Goal: Task Accomplishment & Management: Manage account settings

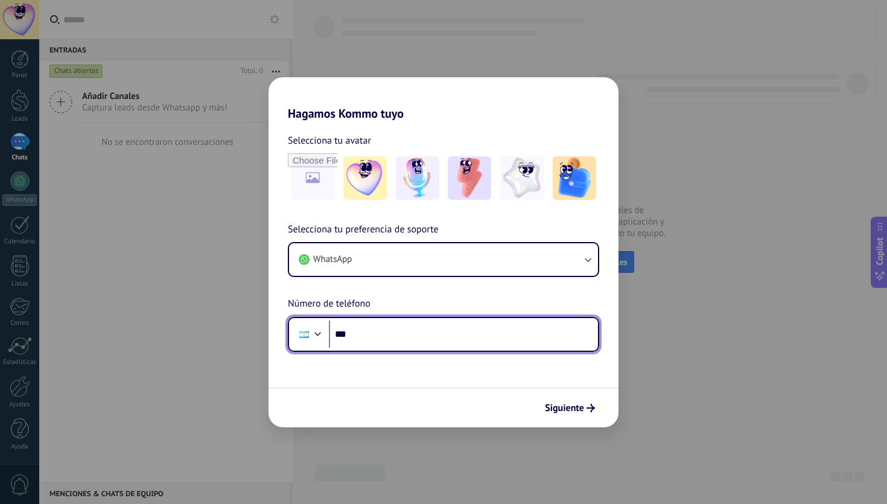
click at [443, 338] on input "***" at bounding box center [463, 334] width 269 height 28
type input "**********"
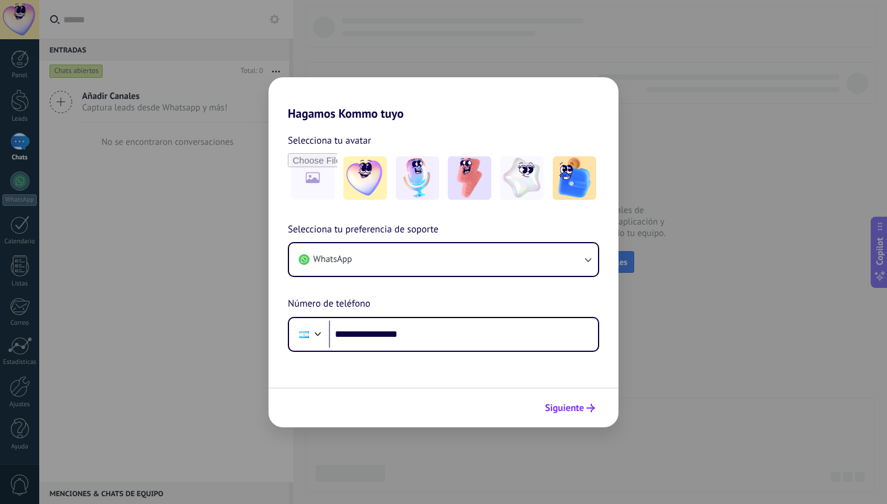
click at [563, 404] on span "Siguiente" at bounding box center [564, 407] width 39 height 8
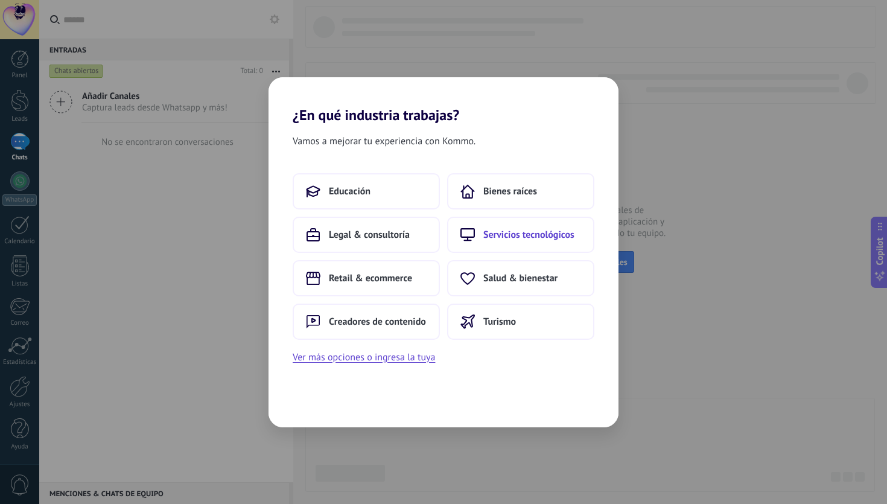
click at [508, 233] on span "Servicios tecnológicos" at bounding box center [528, 235] width 91 height 12
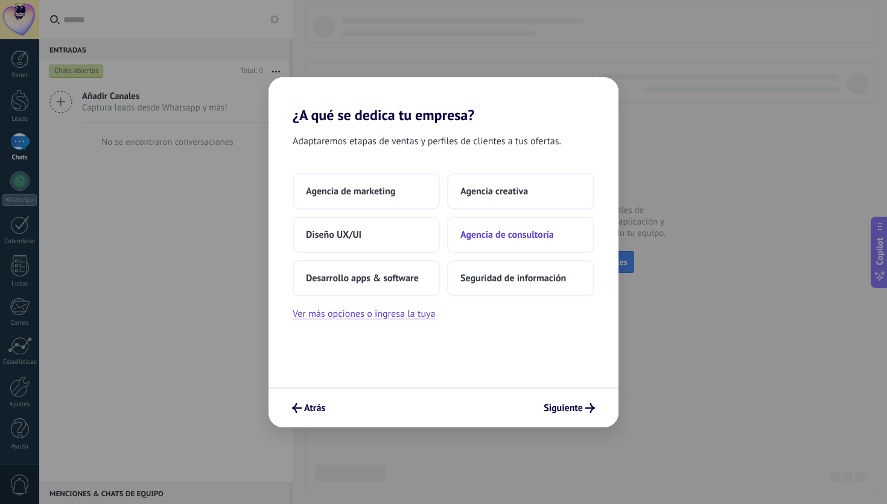
click at [527, 238] on span "Agencia de consultoría" at bounding box center [506, 235] width 93 height 12
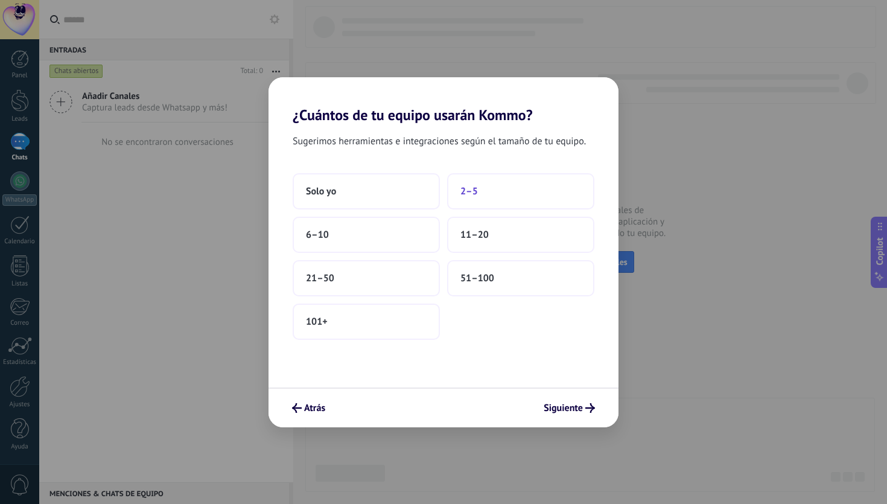
click at [490, 195] on button "2–5" at bounding box center [520, 191] width 147 height 36
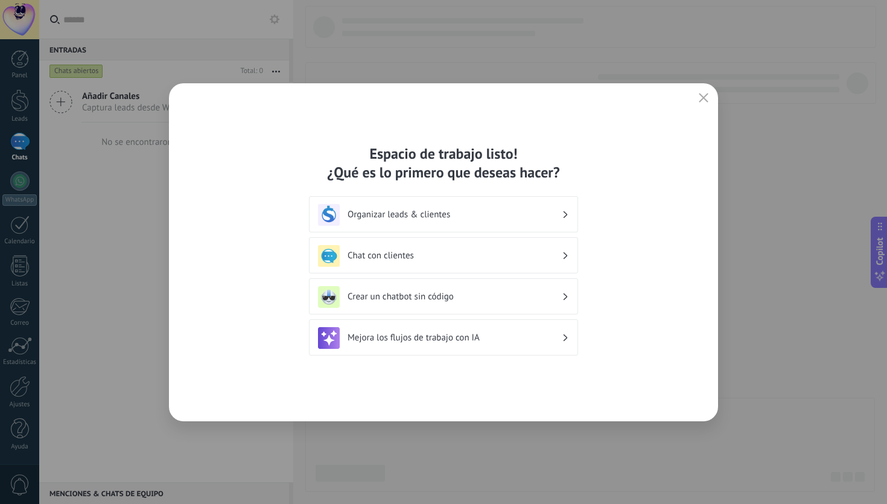
click at [483, 255] on h3 "Chat con clientes" at bounding box center [454, 255] width 214 height 11
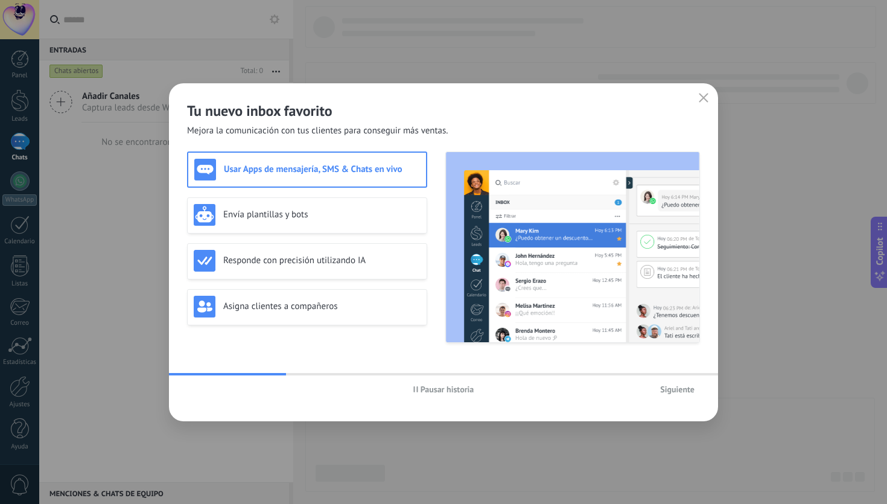
click at [700, 96] on icon "button" at bounding box center [703, 98] width 10 height 10
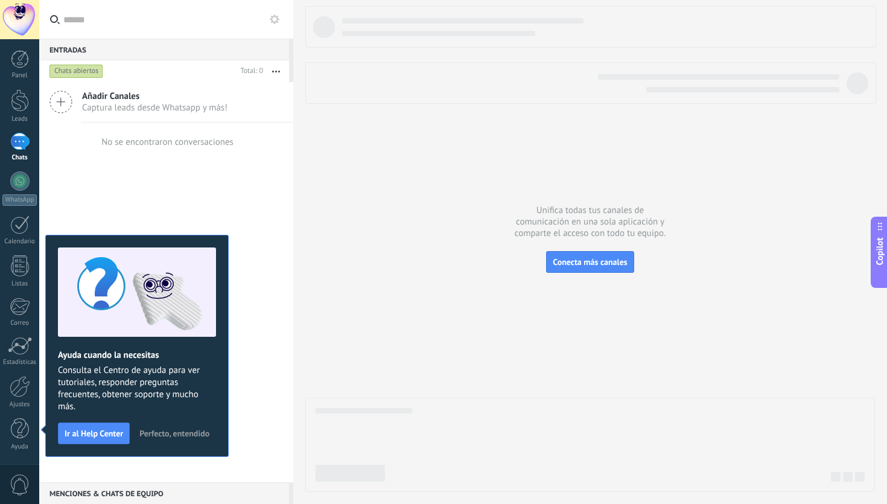
drag, startPoint x: 681, startPoint y: 117, endPoint x: 674, endPoint y: 130, distance: 14.8
click at [674, 130] on div at bounding box center [589, 249] width 569 height 486
click at [192, 436] on span "Perfecto, entendido" at bounding box center [174, 433] width 70 height 8
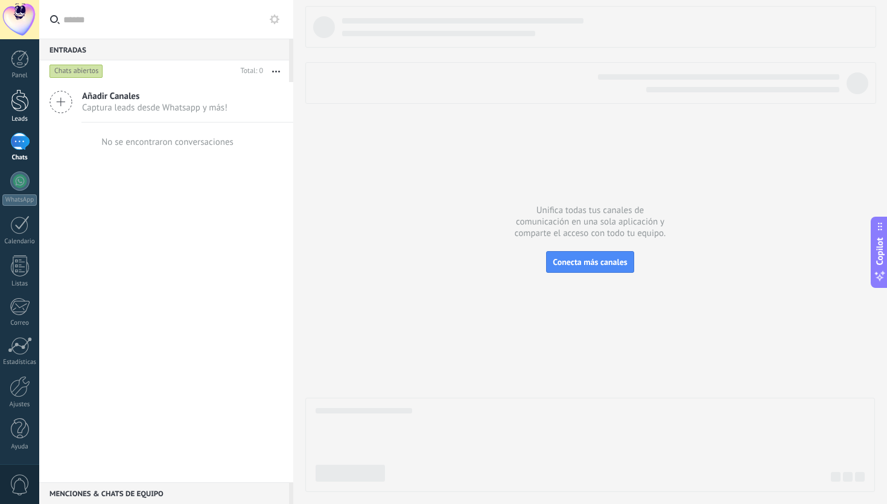
click at [19, 104] on div at bounding box center [20, 100] width 18 height 22
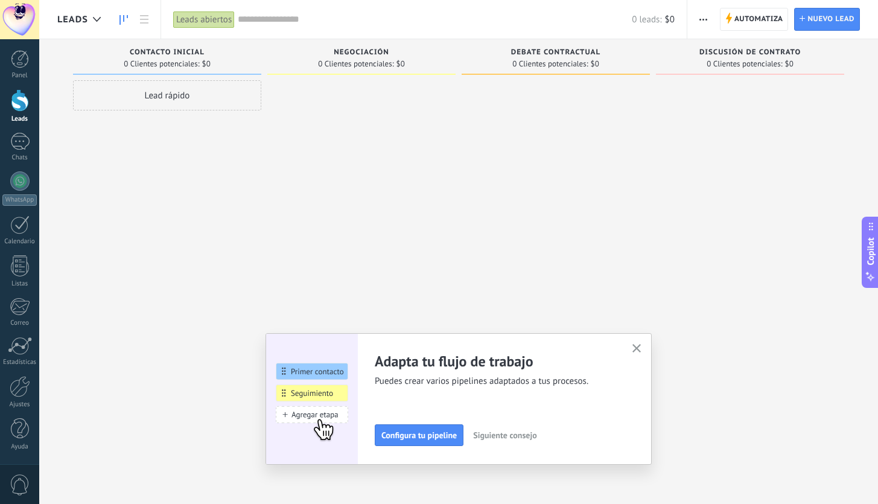
click at [644, 347] on button "button" at bounding box center [636, 349] width 15 height 16
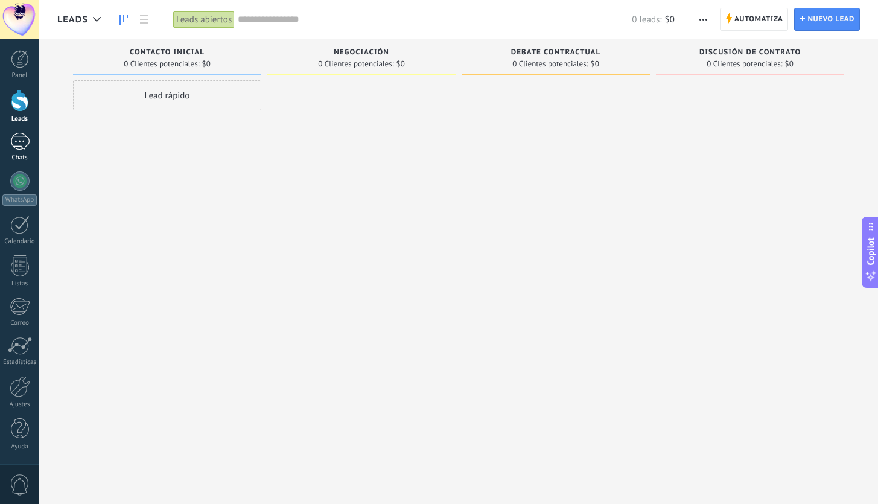
click at [22, 148] on div at bounding box center [19, 141] width 19 height 17
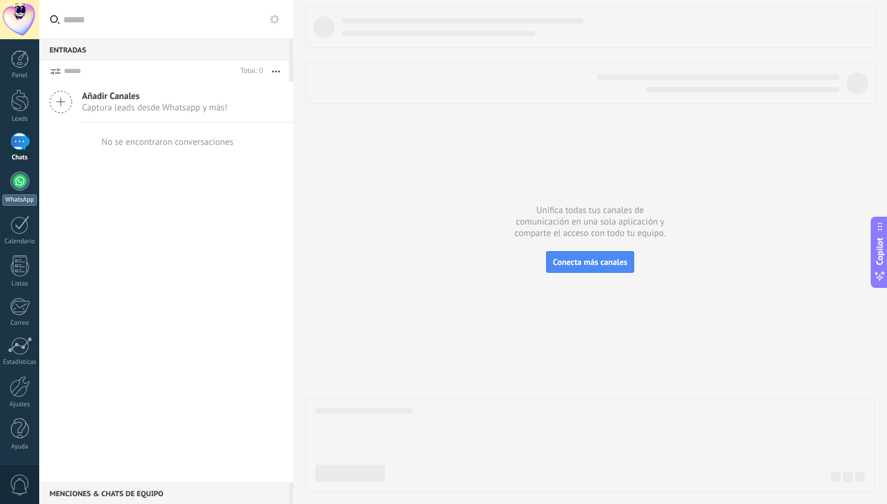
click at [21, 182] on div at bounding box center [19, 180] width 19 height 19
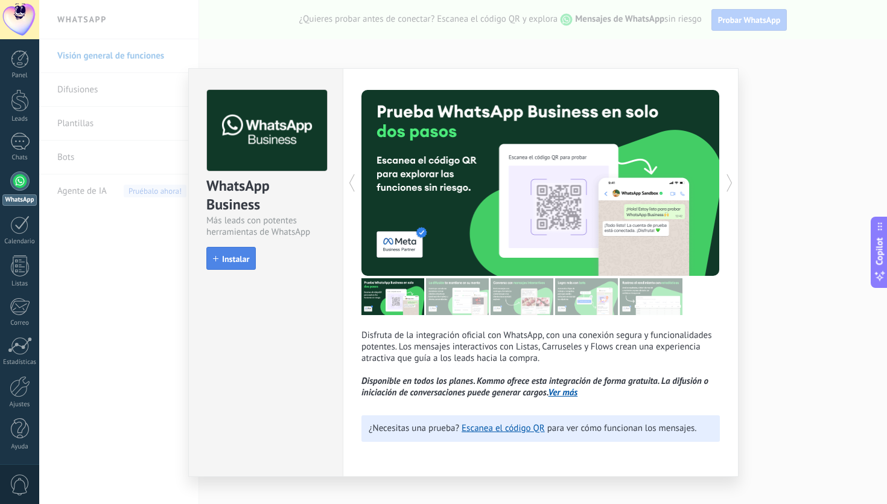
click at [244, 263] on span "Instalar" at bounding box center [235, 259] width 27 height 8
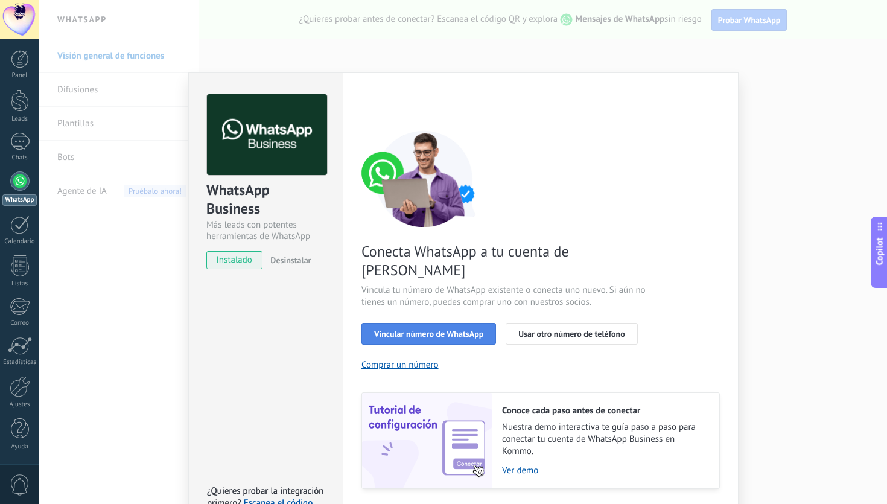
click at [449, 329] on span "Vincular número de WhatsApp" at bounding box center [428, 333] width 109 height 8
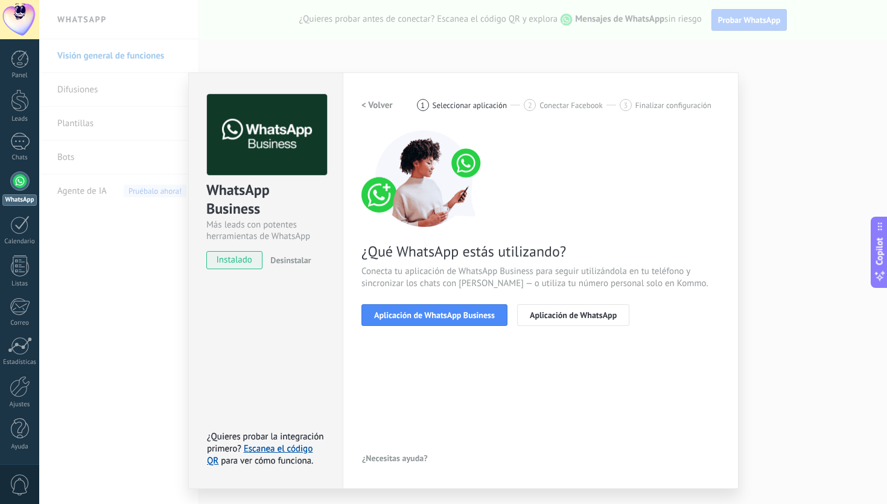
click at [373, 104] on h2 "< Volver" at bounding box center [376, 105] width 31 height 11
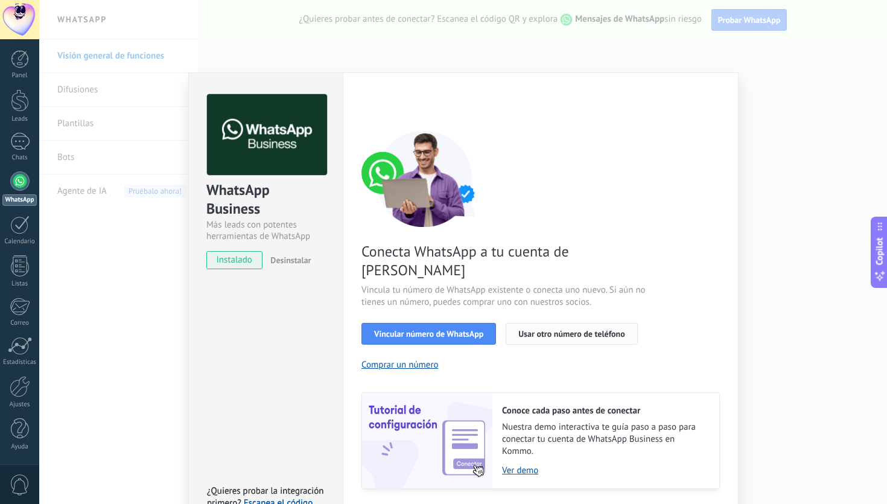
click at [536, 329] on span "Usar otro número de teléfono" at bounding box center [571, 333] width 106 height 8
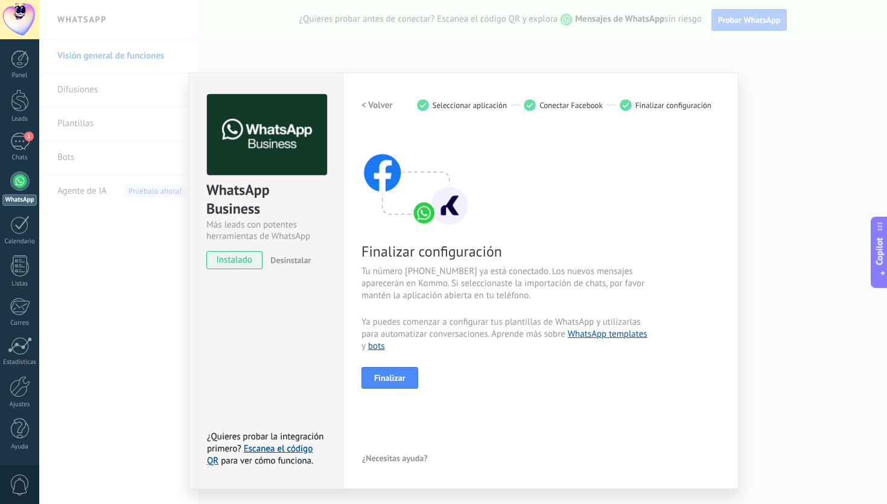
click at [374, 65] on div "WhatsApp Business Más leads con potentes herramientas de WhatsApp instalado Des…" at bounding box center [462, 252] width 847 height 504
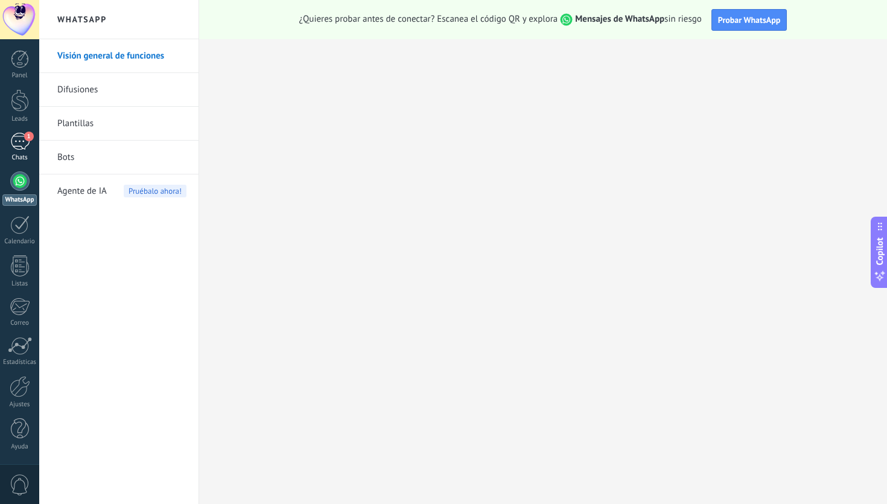
click at [4, 139] on link "1 Chats" at bounding box center [19, 147] width 39 height 29
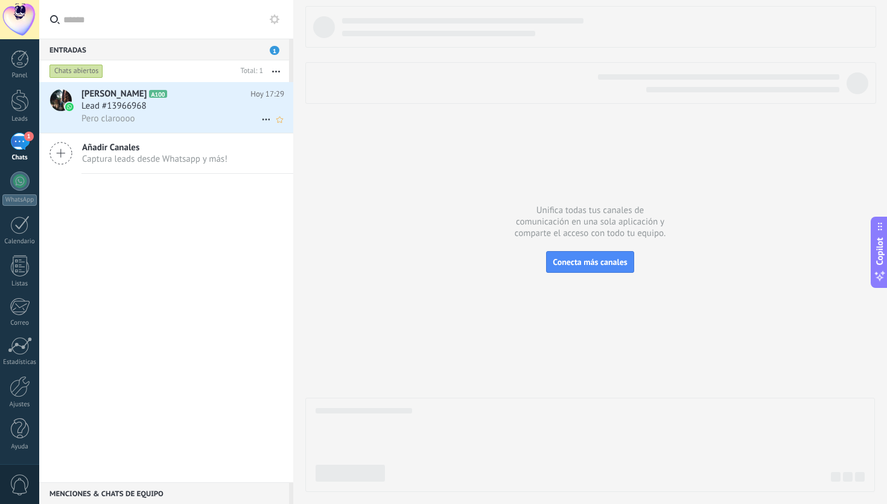
click at [180, 124] on div "Pero claroooo" at bounding box center [182, 118] width 203 height 13
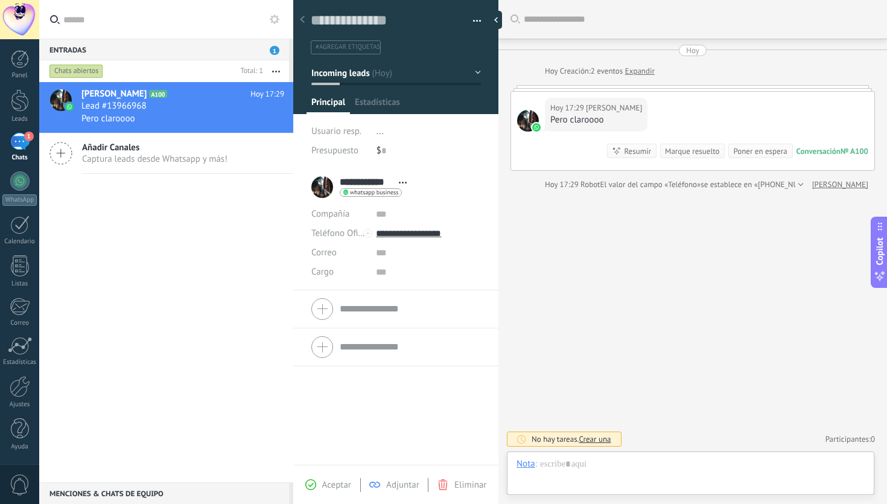
scroll to position [18, 0]
click at [597, 397] on div "Buscar Carga más [DATE] [DATE] Creación: 2 eventos Expandir [DATE] 17:29 [PERSO…" at bounding box center [692, 252] width 388 height 504
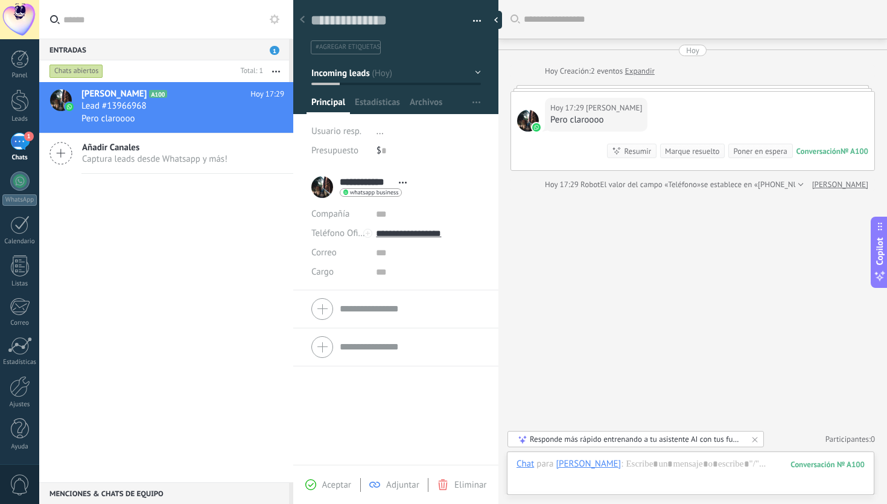
click at [652, 380] on div "Buscar Carga más [DATE] [DATE] Creación: 2 eventos Expandir [DATE] 17:29 [PERSO…" at bounding box center [692, 252] width 388 height 504
click at [306, 21] on div at bounding box center [302, 20] width 17 height 24
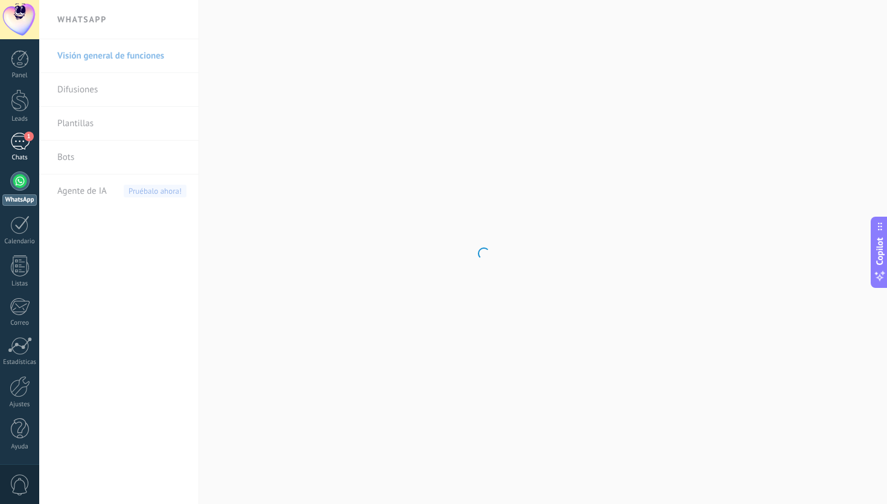
click at [25, 143] on div "1" at bounding box center [19, 141] width 19 height 17
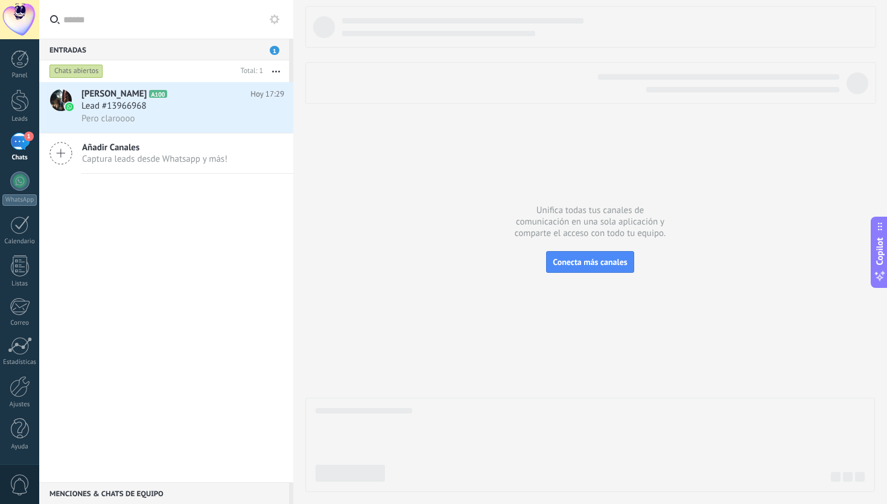
click at [202, 162] on span "Captura leads desde Whatsapp y más!" at bounding box center [154, 158] width 145 height 11
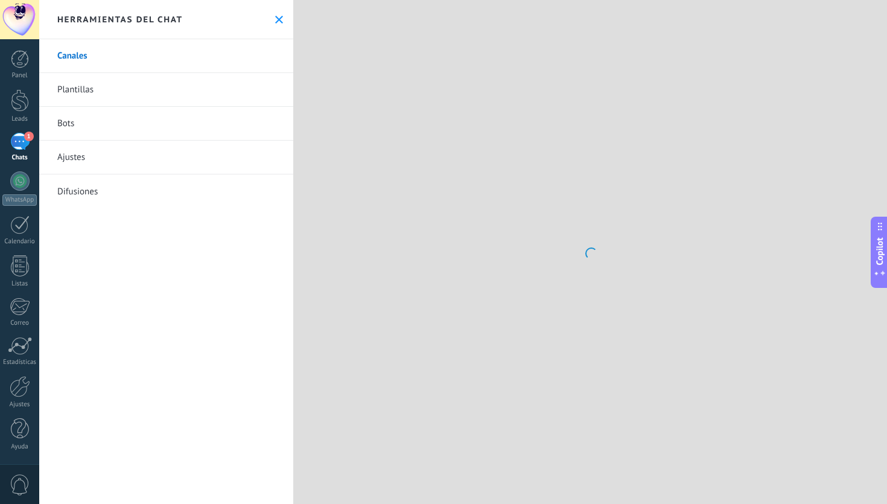
click at [28, 136] on span "1" at bounding box center [29, 136] width 10 height 10
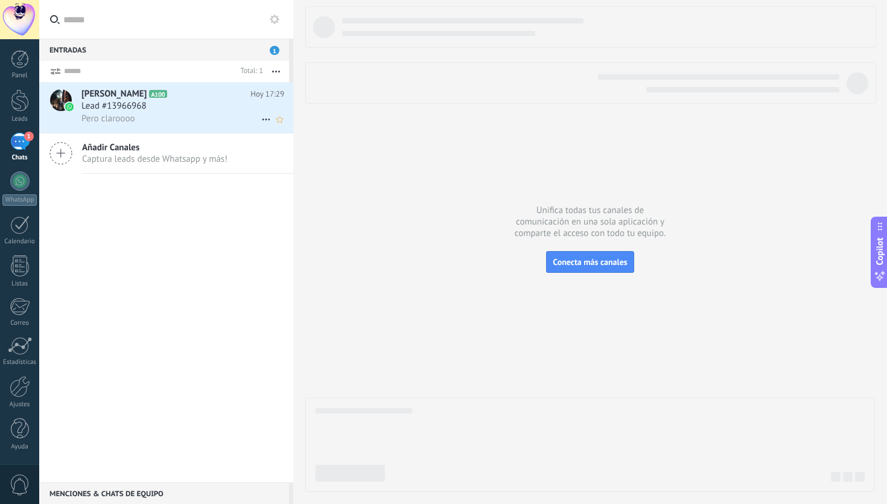
click at [145, 105] on span "Lead #13966968" at bounding box center [113, 106] width 65 height 12
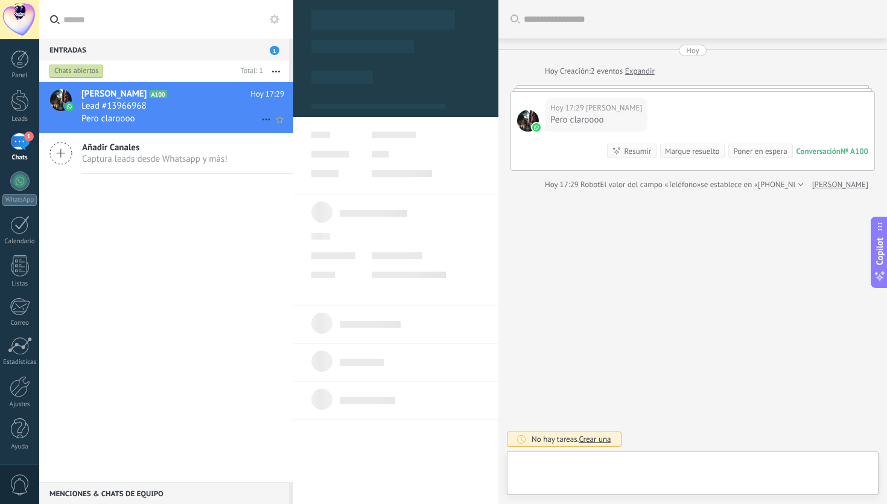
type textarea "**********"
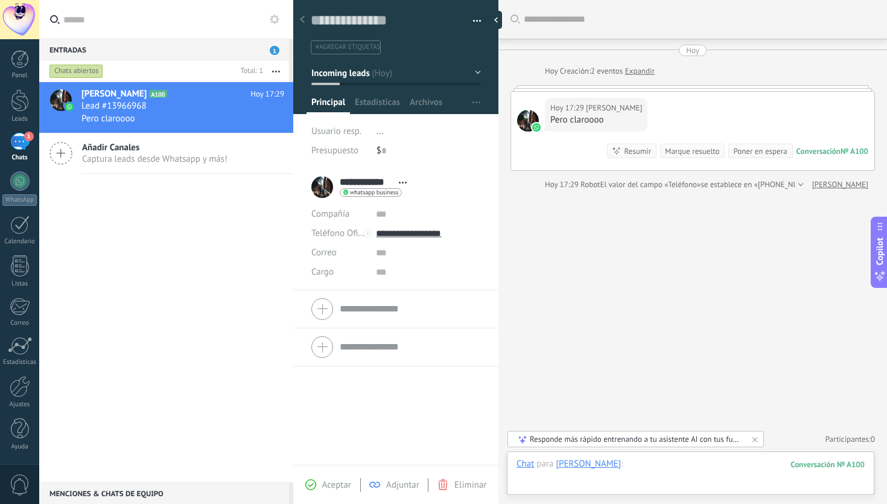
click at [529, 479] on div at bounding box center [690, 476] width 348 height 36
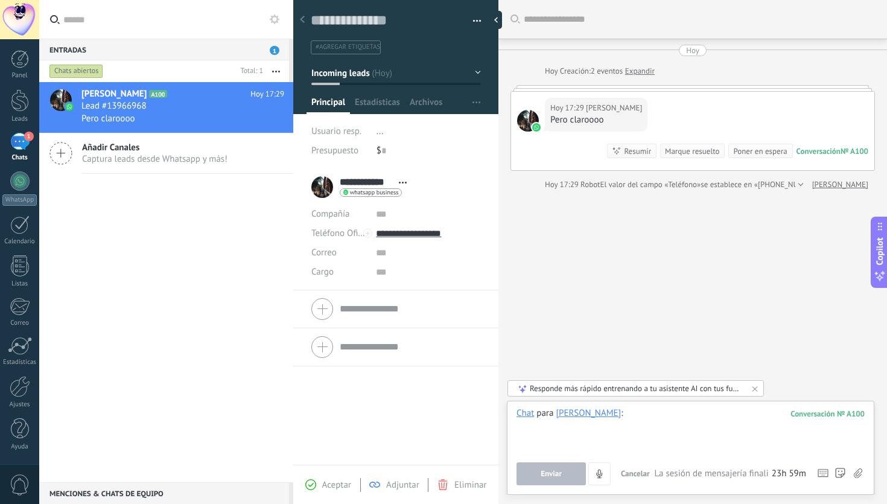
click at [624, 426] on div at bounding box center [690, 430] width 348 height 46
click at [301, 22] on icon at bounding box center [302, 19] width 5 height 7
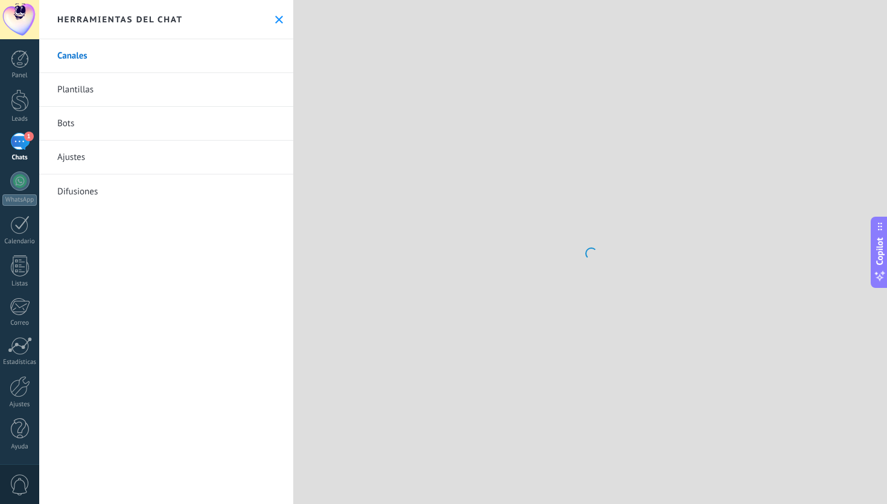
click at [13, 134] on div "1" at bounding box center [19, 141] width 19 height 17
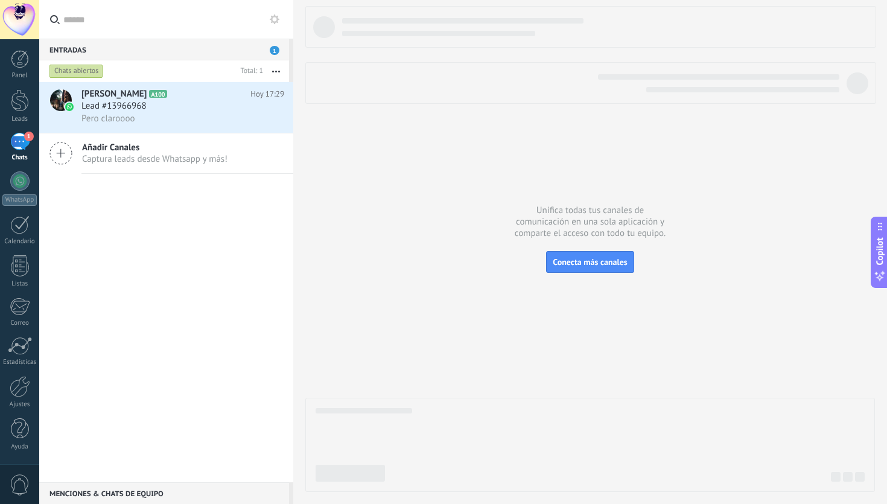
click at [157, 115] on div "Pero claroooo" at bounding box center [182, 118] width 203 height 13
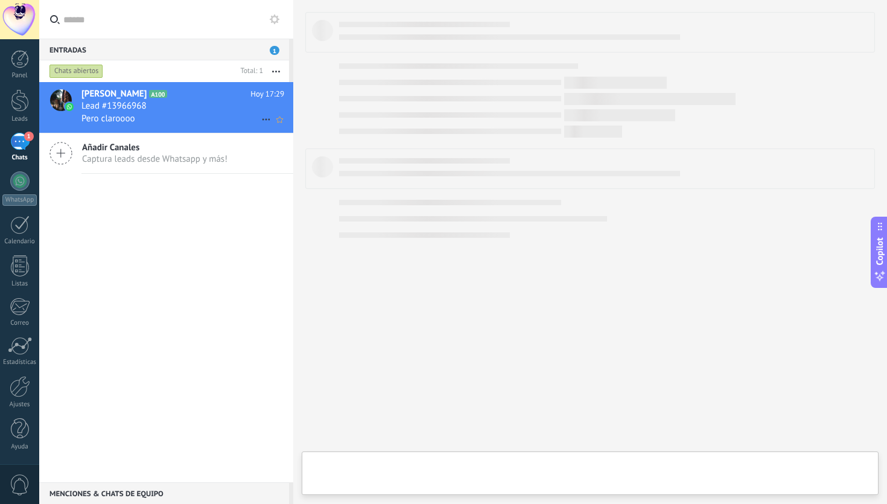
type textarea "**********"
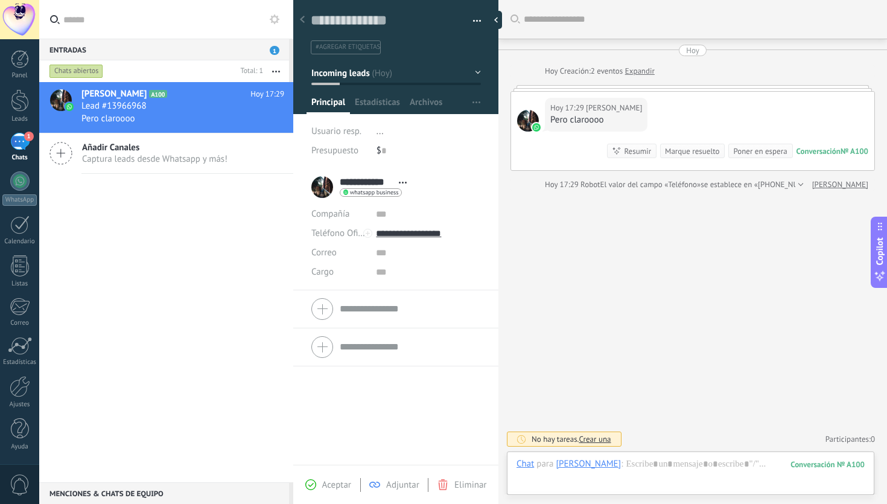
click at [473, 23] on span "button" at bounding box center [477, 23] width 8 height 2
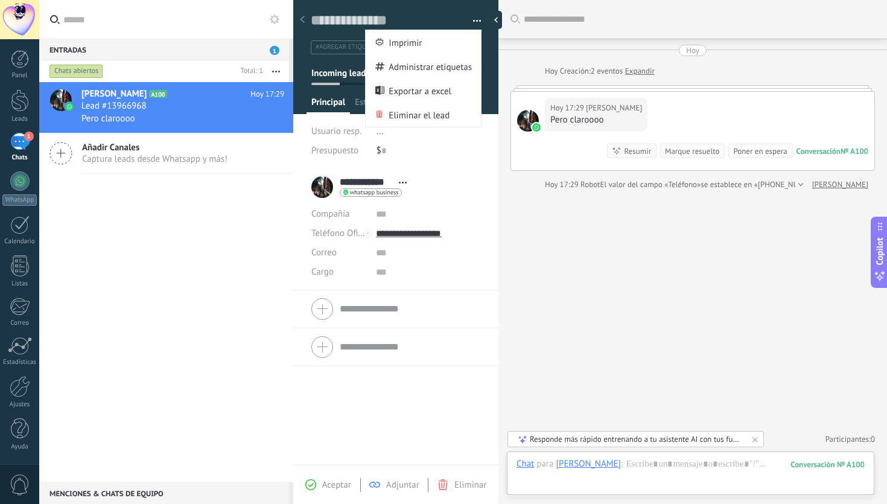
click at [473, 22] on span "button" at bounding box center [477, 23] width 8 height 2
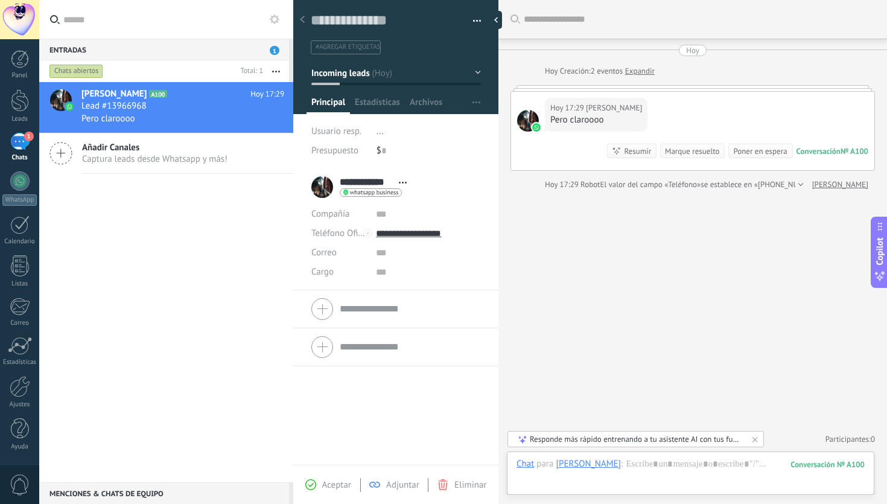
click at [470, 72] on button "Incoming leads" at bounding box center [395, 73] width 169 height 22
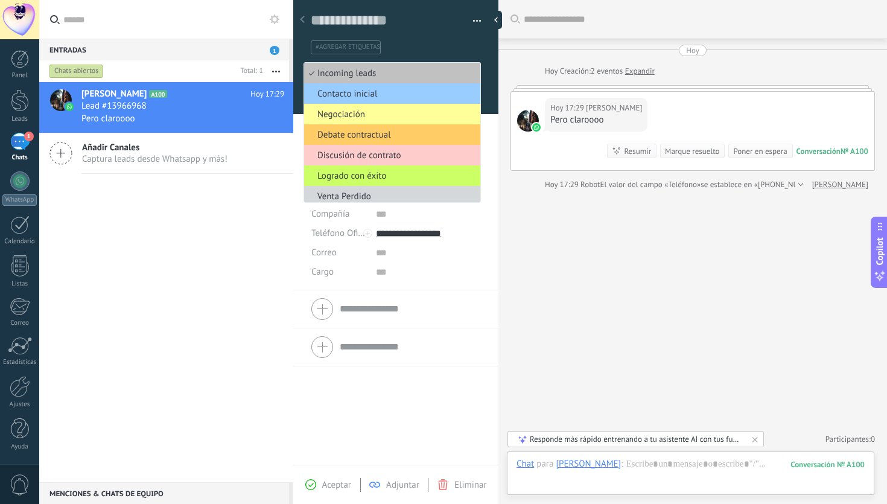
click at [466, 45] on ul "#agregar etiquetas" at bounding box center [393, 47] width 168 height 16
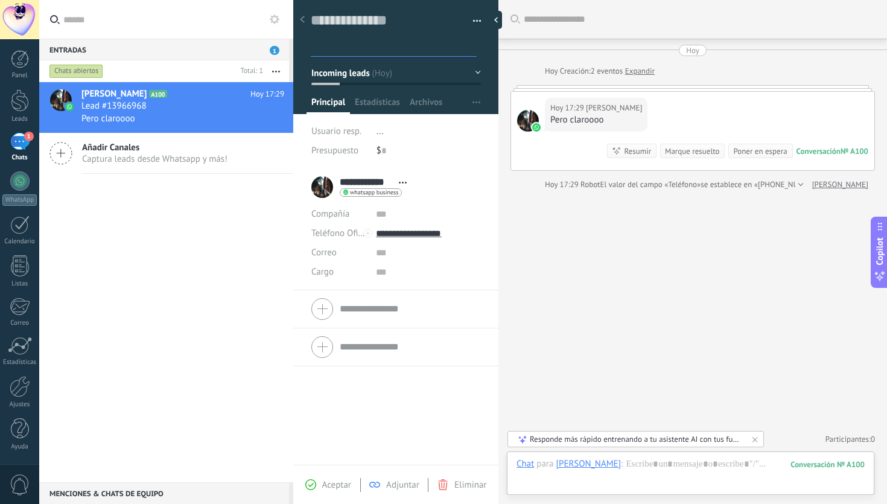
click at [471, 72] on button "Incoming leads" at bounding box center [395, 73] width 169 height 22
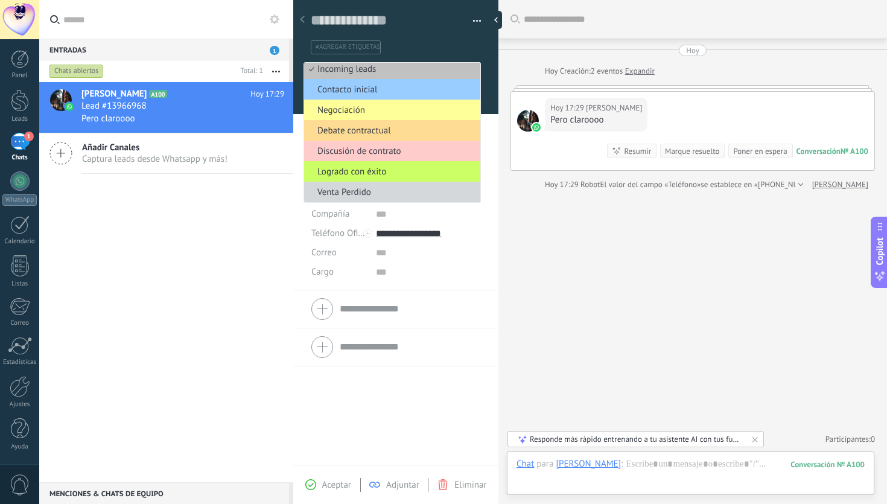
scroll to position [6, 0]
click at [479, 48] on div "Guardar y crear Imprimir Administrar etiquetas Exportar a excel" at bounding box center [396, 23] width 206 height 62
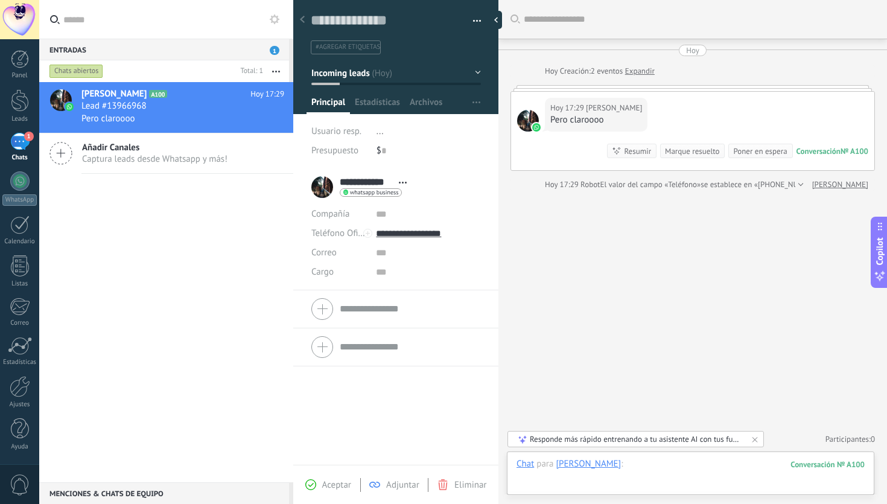
click at [651, 475] on div at bounding box center [690, 476] width 348 height 36
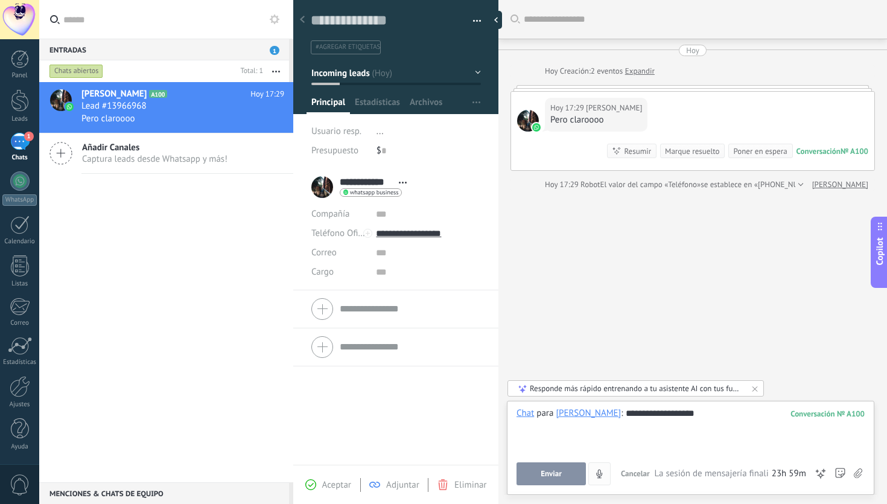
click at [566, 479] on button "Enviar" at bounding box center [550, 473] width 69 height 23
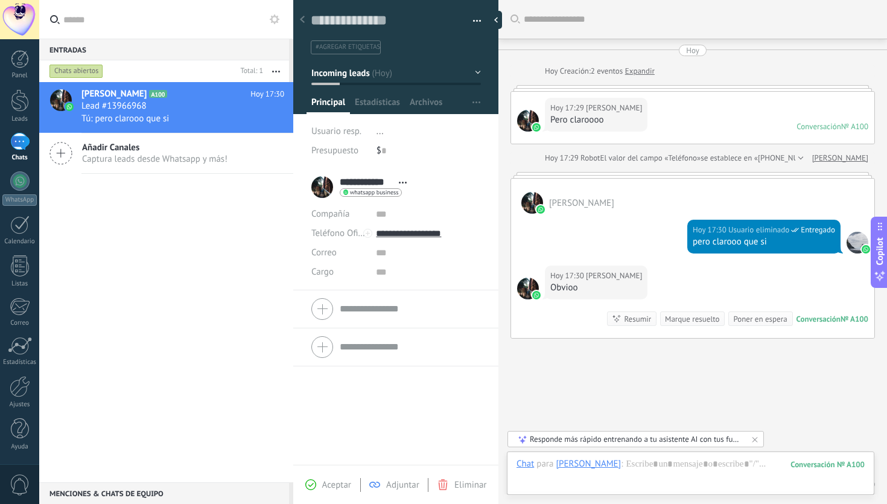
scroll to position [45, 0]
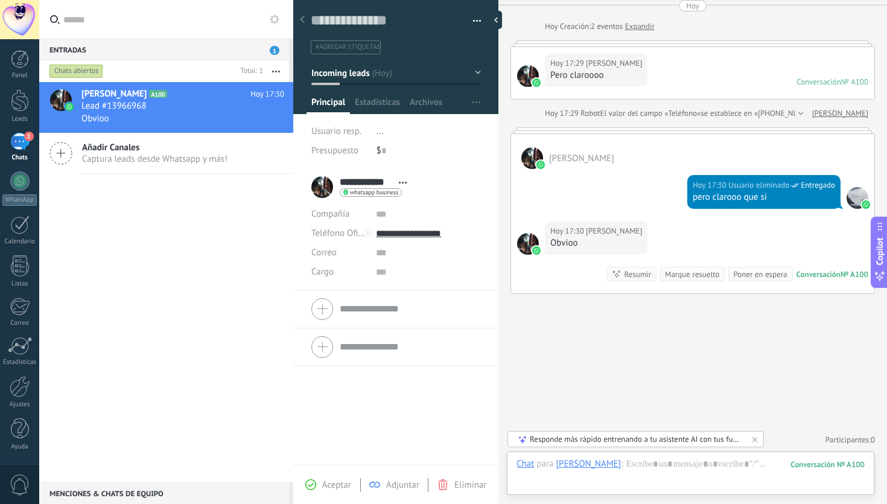
click at [465, 72] on button "Incoming leads" at bounding box center [395, 73] width 169 height 22
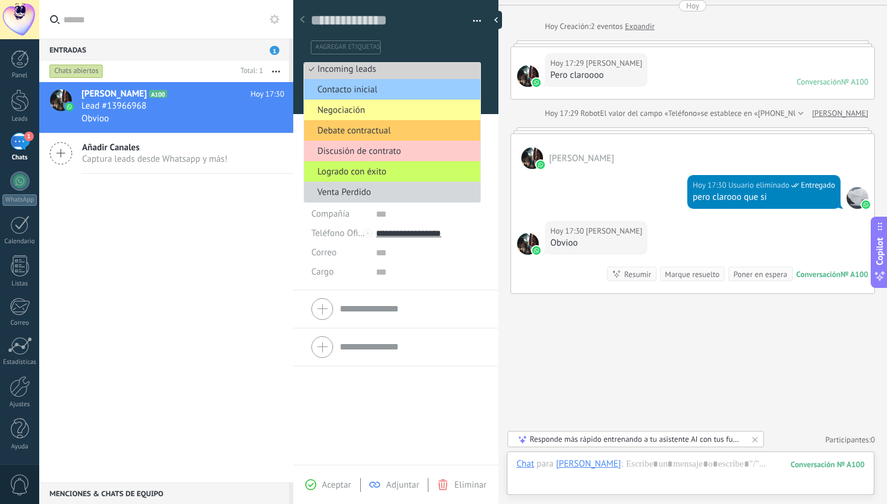
scroll to position [0, 0]
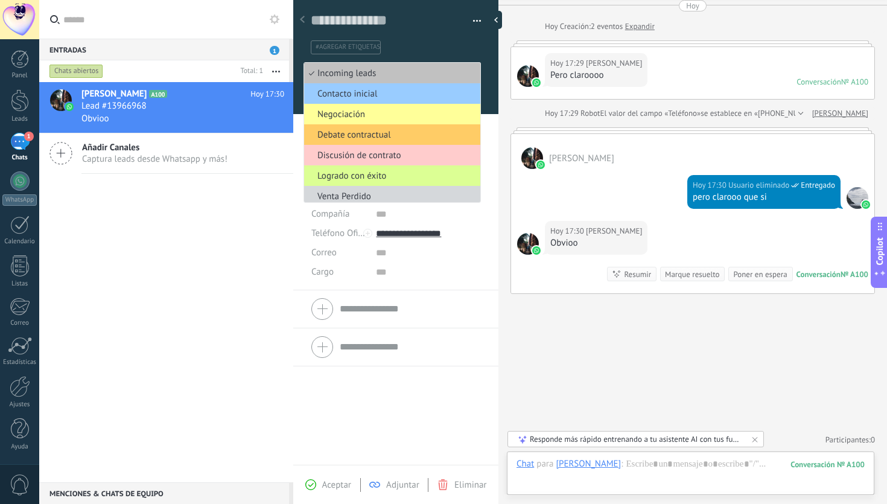
click at [426, 181] on span "Logrado con éxito" at bounding box center [390, 175] width 172 height 11
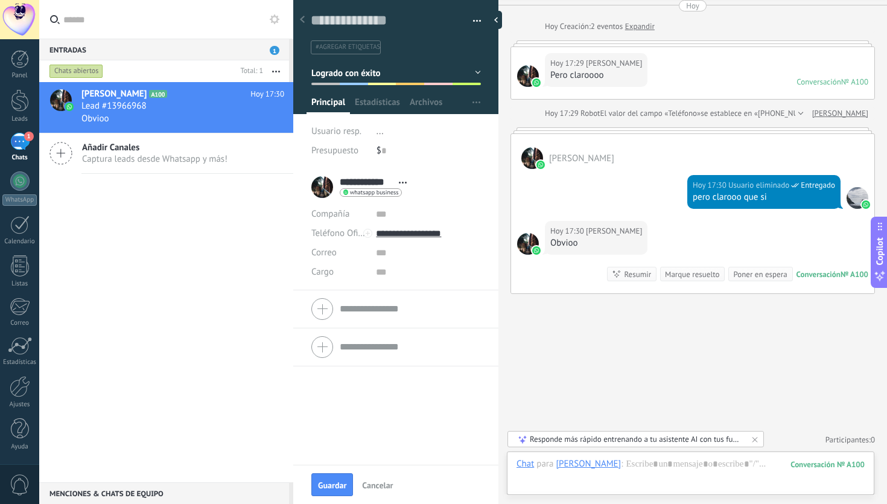
click at [548, 354] on div "Buscar Carga más [DATE] [DATE] Creación: 2 eventos Expandir [DATE] 17:29 [PERSO…" at bounding box center [692, 229] width 388 height 549
click at [372, 486] on span "Cancelar" at bounding box center [377, 485] width 31 height 8
click at [459, 78] on button "Incoming leads" at bounding box center [395, 73] width 169 height 22
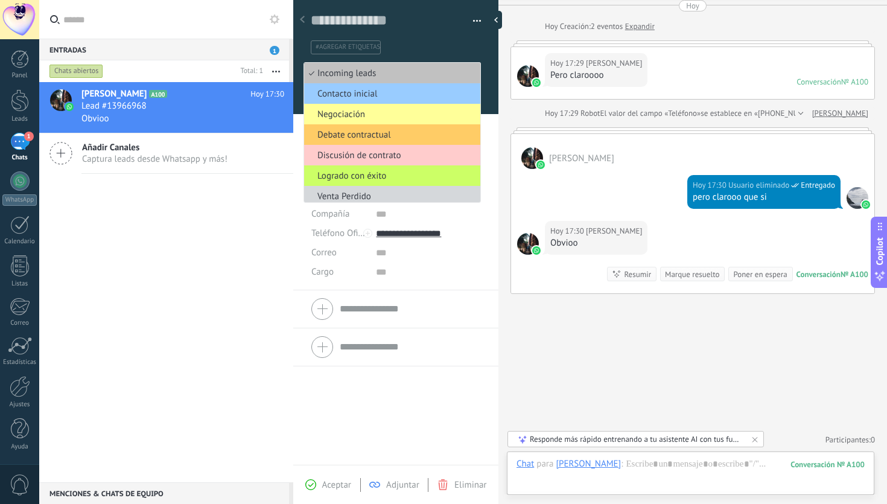
click at [461, 42] on ul "#agregar etiquetas" at bounding box center [393, 47] width 168 height 16
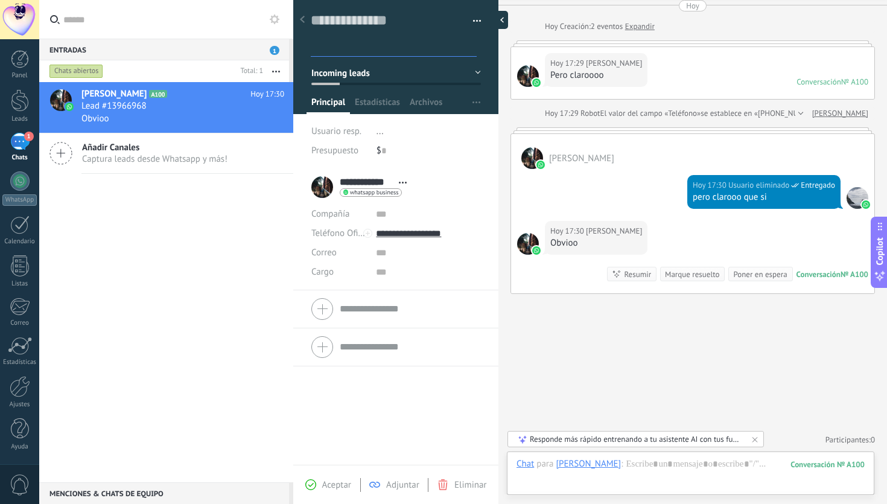
click at [502, 22] on div at bounding box center [499, 20] width 18 height 18
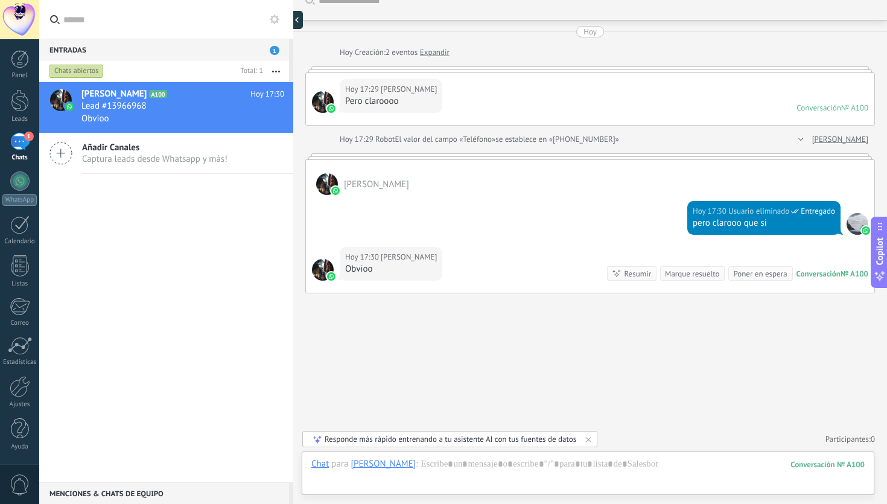
type textarea "**********"
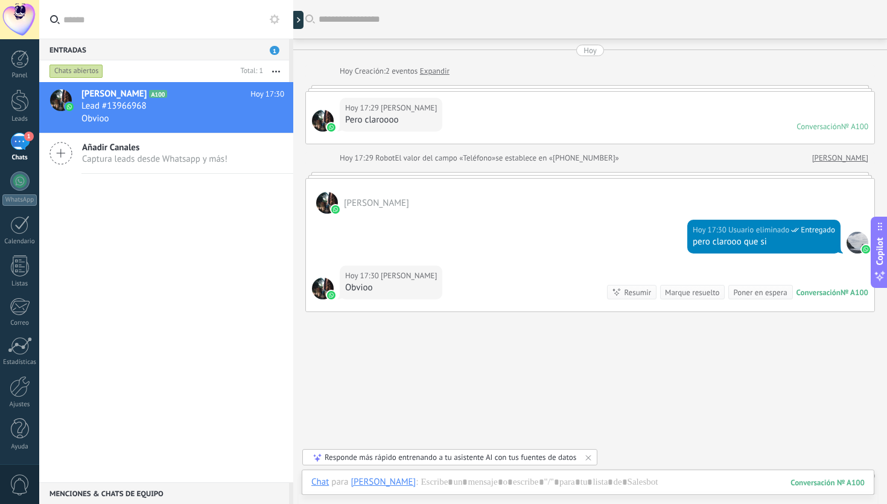
click at [21, 150] on div "1" at bounding box center [19, 141] width 19 height 17
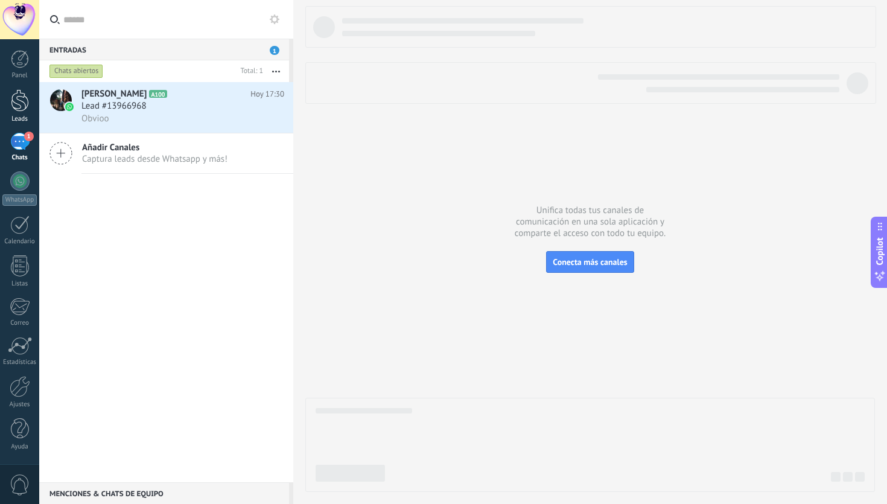
click at [17, 102] on div at bounding box center [20, 100] width 18 height 22
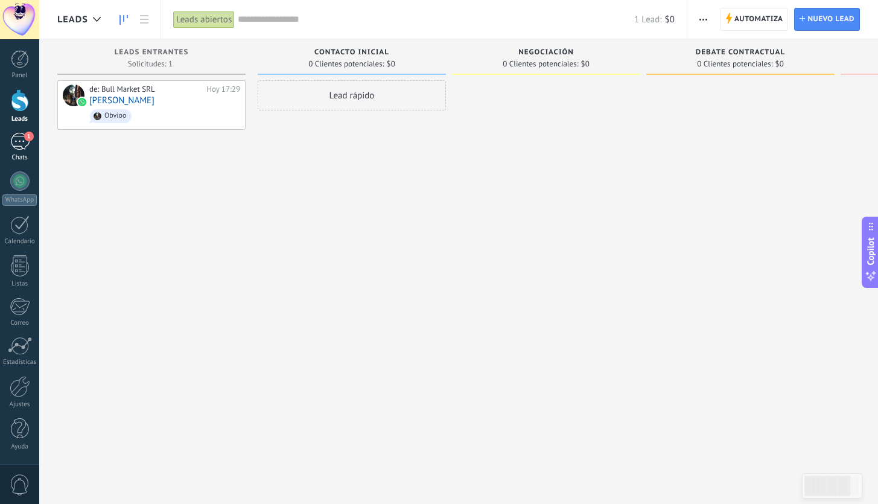
click at [21, 150] on link "1 Chats" at bounding box center [19, 147] width 39 height 29
